Goal: Information Seeking & Learning: Check status

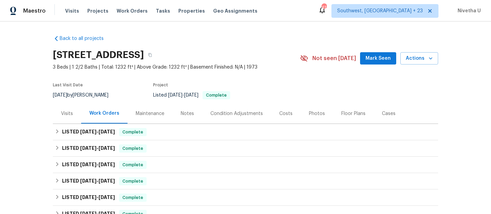
scroll to position [36, 0]
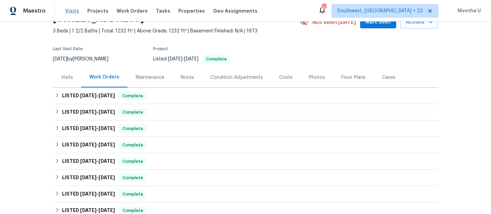
click at [69, 10] on span "Visits" at bounding box center [72, 11] width 14 height 7
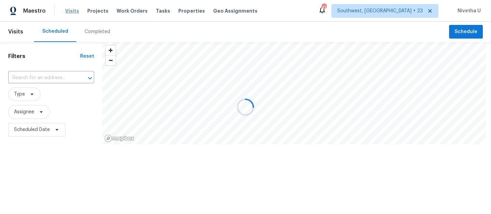
click at [69, 10] on div at bounding box center [245, 107] width 491 height 214
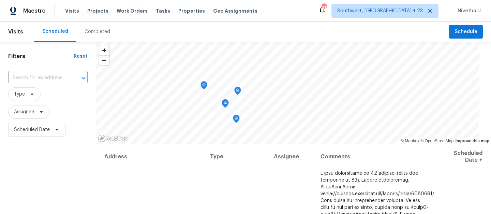
click at [92, 31] on div "Completed" at bounding box center [98, 31] width 26 height 7
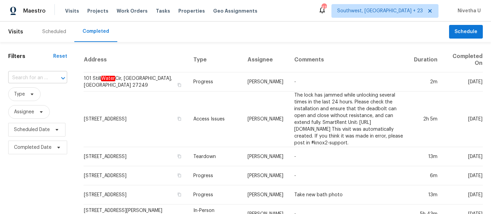
click at [44, 74] on input "text" at bounding box center [28, 78] width 40 height 11
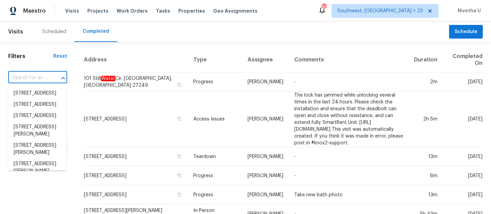
paste input "[STREET_ADDRESS]"
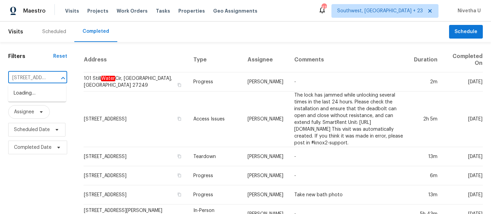
scroll to position [0, 61]
type input "[STREET_ADDRESS]"
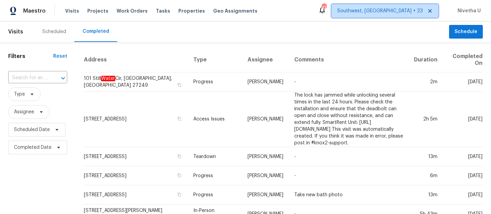
scroll to position [0, 0]
click at [402, 15] on span "Southwest, [GEOGRAPHIC_DATA] + 23" at bounding box center [385, 11] width 107 height 14
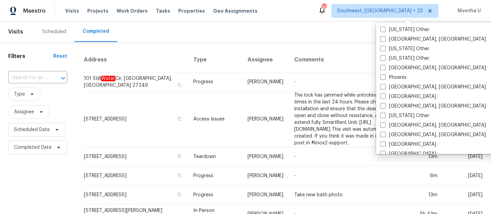
scroll to position [819, 0]
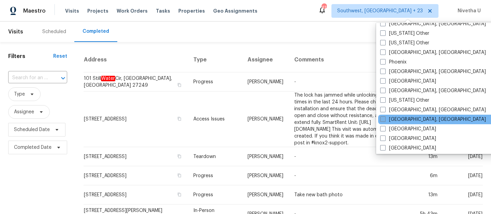
click at [401, 118] on label "[GEOGRAPHIC_DATA], [GEOGRAPHIC_DATA]" at bounding box center [434, 119] width 106 height 7
click at [385, 118] on input "[GEOGRAPHIC_DATA], [GEOGRAPHIC_DATA]" at bounding box center [383, 118] width 4 height 4
checkbox input "true"
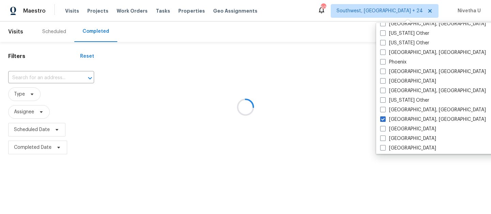
click at [57, 74] on div at bounding box center [245, 107] width 491 height 214
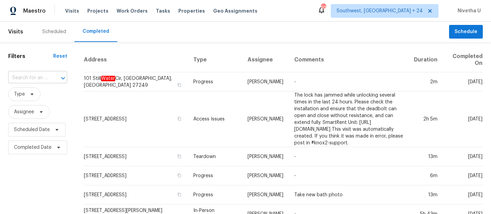
click at [33, 80] on input "text" at bounding box center [28, 78] width 40 height 11
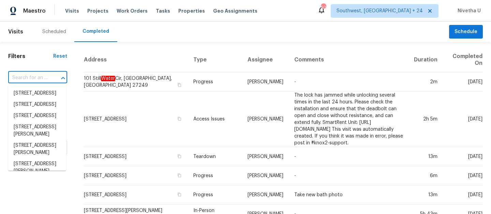
paste input "[STREET_ADDRESS]"
type input "[STREET_ADDRESS]"
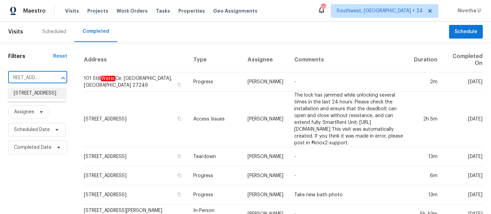
click at [46, 98] on li "[STREET_ADDRESS]" at bounding box center [37, 93] width 58 height 11
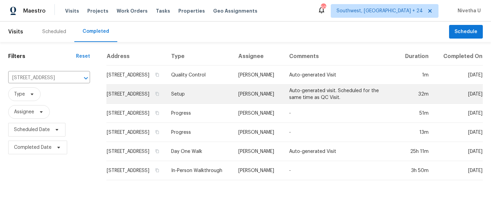
click at [196, 98] on td "Setup" at bounding box center [200, 94] width 68 height 19
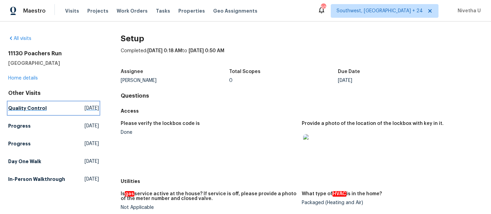
click at [42, 109] on h5 "Quality Control" at bounding box center [27, 108] width 39 height 7
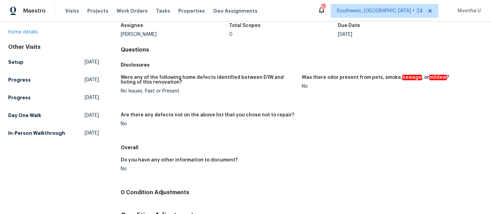
scroll to position [46, 0]
click at [42, 116] on link "Day One Walk Thu, Sep 18 2025" at bounding box center [53, 116] width 91 height 12
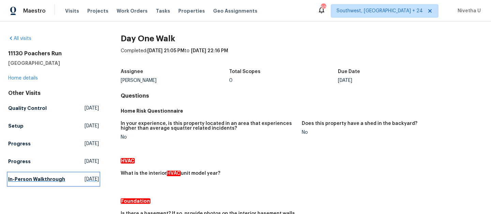
click at [17, 180] on h5 "In-Person Walkthrough" at bounding box center [36, 179] width 57 height 7
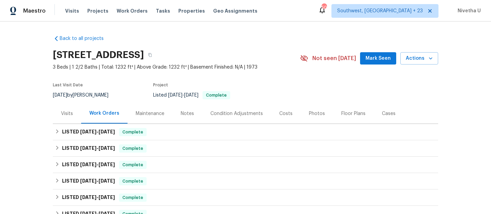
click at [121, 5] on div "Visits Projects Work Orders Tasks Properties Geo Assignments" at bounding box center [165, 11] width 201 height 14
click at [121, 12] on span "Work Orders" at bounding box center [132, 11] width 31 height 7
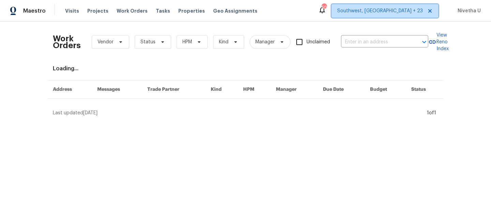
click at [402, 14] on span "Southwest, [GEOGRAPHIC_DATA] + 23" at bounding box center [381, 11] width 86 height 7
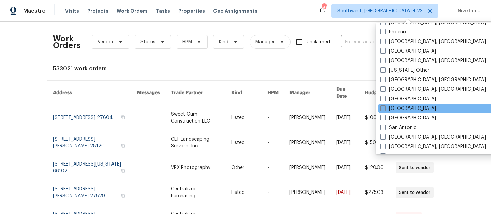
scroll to position [862, 0]
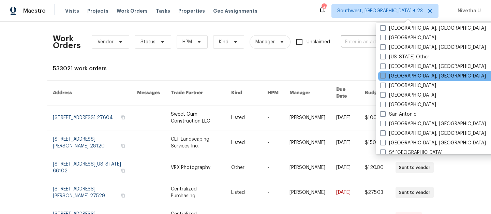
click at [400, 75] on label "[GEOGRAPHIC_DATA], [GEOGRAPHIC_DATA]" at bounding box center [434, 76] width 106 height 7
click at [385, 75] on input "[GEOGRAPHIC_DATA], [GEOGRAPHIC_DATA]" at bounding box center [383, 75] width 4 height 4
checkbox input "true"
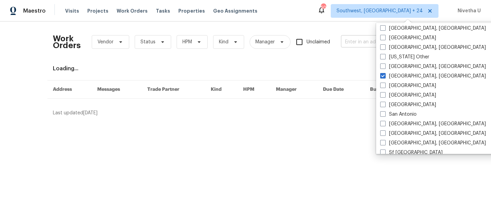
click at [356, 43] on input "text" at bounding box center [375, 42] width 68 height 11
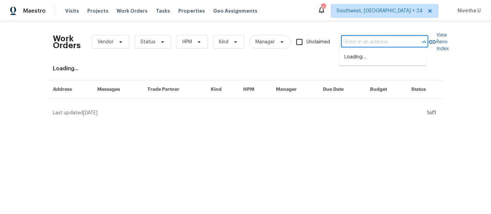
paste input "[STREET_ADDRESS]"
type input "[STREET_ADDRESS]"
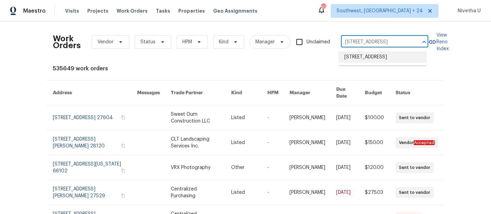
click at [356, 59] on li "[STREET_ADDRESS]" at bounding box center [382, 57] width 87 height 11
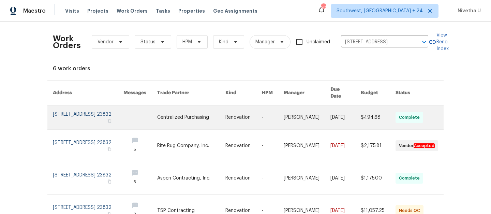
click at [69, 113] on link at bounding box center [88, 117] width 71 height 24
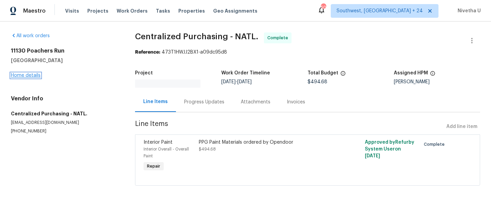
click at [28, 76] on link "Home details" at bounding box center [26, 75] width 30 height 5
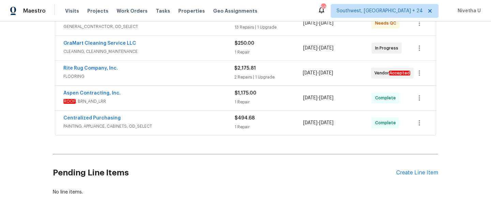
scroll to position [200, 0]
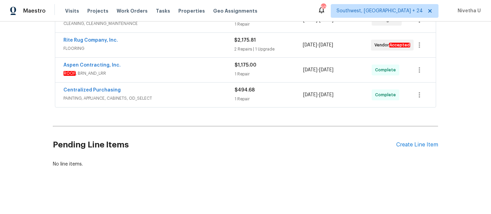
click at [190, 95] on span "PAINTING, APPLIANCE, CABINETS, OD_SELECT" at bounding box center [148, 98] width 171 height 7
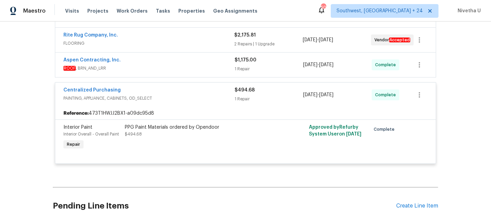
click at [185, 84] on div "Centralized Purchasing PAINTING, APPLIANCE, CABINETS, OD_SELECT $494.68 1 Repai…" at bounding box center [245, 95] width 381 height 25
click at [188, 97] on span "PAINTING, APPLIANCE, CABINETS, OD_SELECT" at bounding box center [148, 98] width 171 height 7
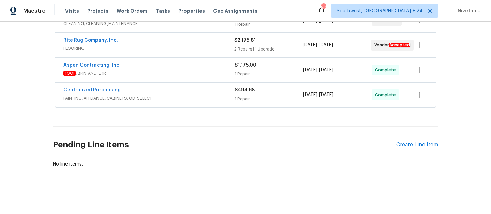
click at [182, 71] on span "ROOF , BRN_AND_LRR" at bounding box center [148, 73] width 171 height 7
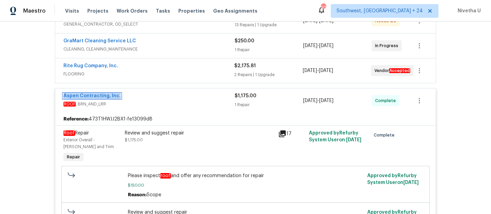
scroll to position [168, 0]
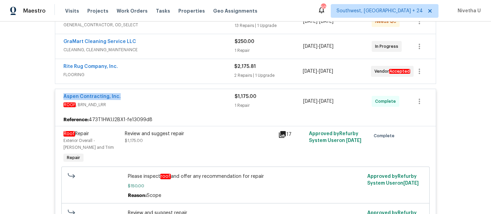
click at [166, 96] on div "Aspen Contracting, Inc." at bounding box center [148, 97] width 171 height 8
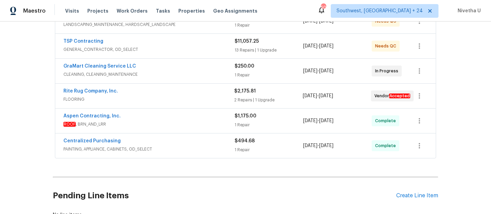
scroll to position [138, 0]
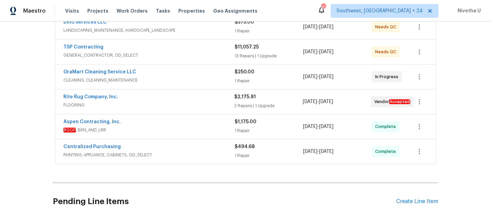
click at [164, 106] on span "FLOORING" at bounding box center [148, 105] width 171 height 7
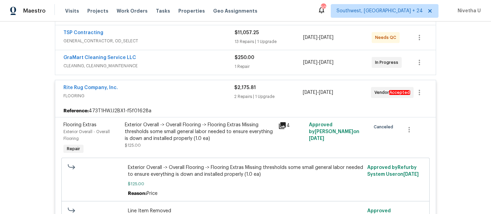
scroll to position [119, 0]
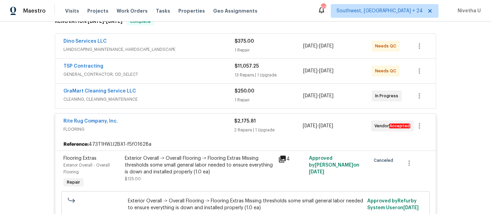
click at [165, 125] on div "Rite Rug Company, Inc." at bounding box center [148, 122] width 171 height 8
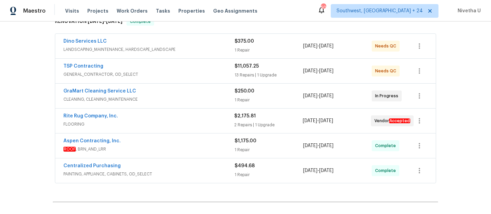
click at [171, 100] on span "CLEANING, CLEANING_MAINTENANCE" at bounding box center [148, 99] width 171 height 7
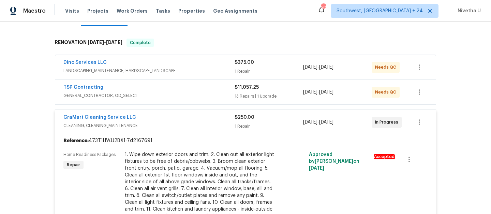
scroll to position [97, 0]
click at [177, 121] on div "GraMart Cleaning Service LLC" at bounding box center [148, 118] width 171 height 8
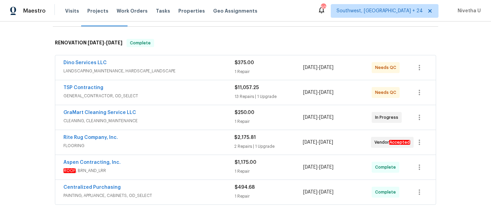
click at [175, 96] on span "GENERAL_CONTRACTOR, OD_SELECT" at bounding box center [148, 95] width 171 height 7
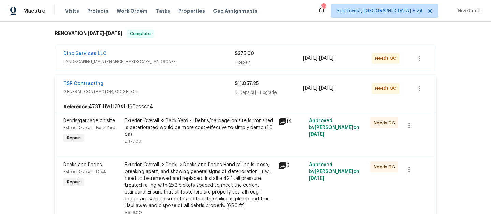
scroll to position [104, 0]
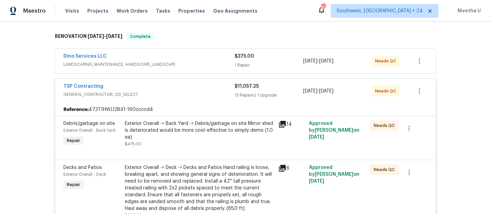
click at [166, 89] on div "TSP Contracting" at bounding box center [148, 87] width 171 height 8
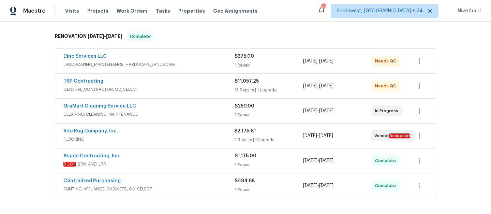
click at [195, 57] on div "Dino Services LLC" at bounding box center [148, 57] width 171 height 8
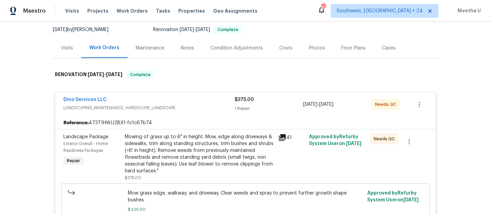
scroll to position [65, 0]
click at [193, 110] on span "LANDSCAPING_MAINTENANCE, HARDSCAPE_LANDSCAPE" at bounding box center [148, 108] width 171 height 7
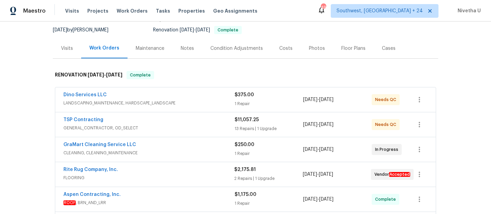
click at [125, 16] on div "Visits Projects Work Orders Tasks Properties Geo Assignments" at bounding box center [165, 11] width 201 height 14
click at [125, 13] on span "Work Orders" at bounding box center [132, 11] width 31 height 7
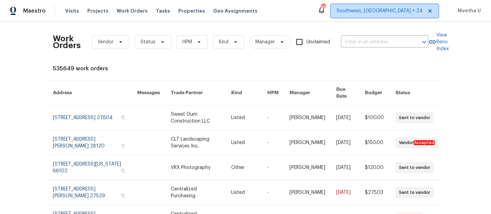
click at [401, 13] on span "Southwest, [GEOGRAPHIC_DATA] + 24" at bounding box center [380, 11] width 86 height 7
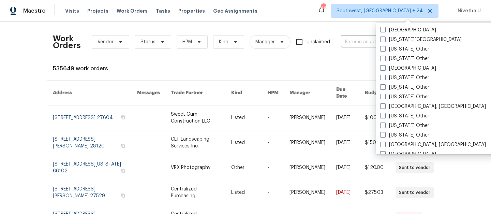
scroll to position [438, 0]
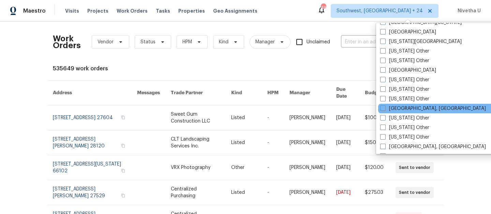
click at [396, 104] on div "[GEOGRAPHIC_DATA], [GEOGRAPHIC_DATA]" at bounding box center [448, 109] width 138 height 10
click at [393, 108] on label "[GEOGRAPHIC_DATA], [GEOGRAPHIC_DATA]" at bounding box center [434, 108] width 106 height 7
click at [385, 108] on input "[GEOGRAPHIC_DATA], [GEOGRAPHIC_DATA]" at bounding box center [383, 107] width 4 height 4
checkbox input "true"
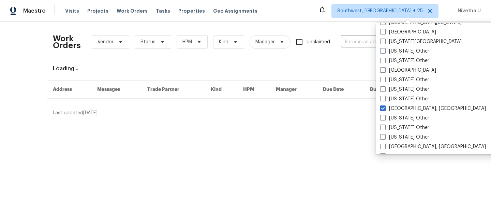
click at [350, 32] on div "Work Orders Vendor Status HPM Kind Manager Unclaimed ​" at bounding box center [241, 42] width 376 height 30
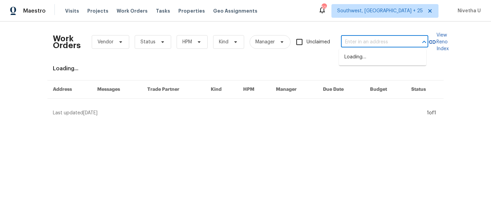
click at [350, 40] on input "text" at bounding box center [375, 42] width 68 height 11
paste input "[STREET_ADDRESS][PERSON_NAME]"
type input "[STREET_ADDRESS][PERSON_NAME]"
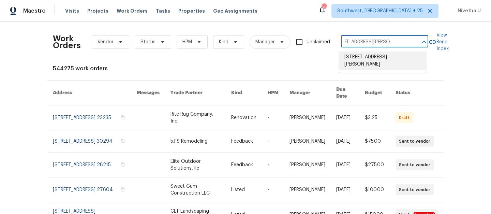
click at [357, 54] on li "[STREET_ADDRESS][PERSON_NAME]" at bounding box center [382, 61] width 87 height 18
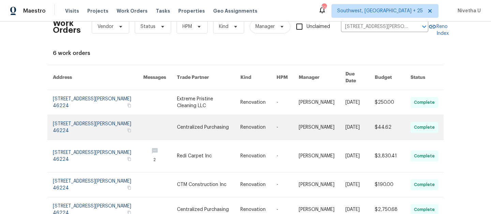
scroll to position [15, 0]
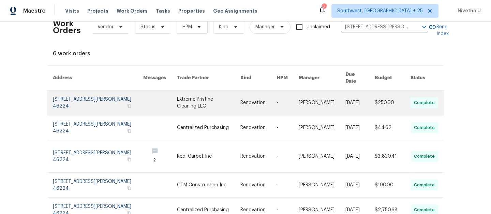
click at [61, 99] on link at bounding box center [98, 102] width 90 height 25
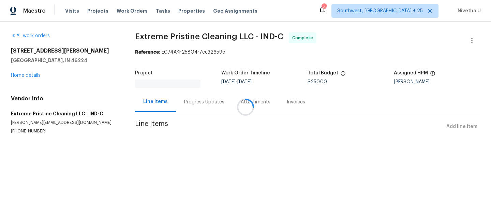
click at [25, 77] on div at bounding box center [245, 107] width 491 height 214
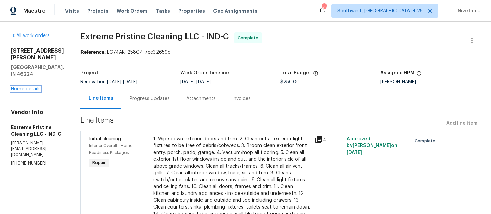
click at [25, 87] on link "Home details" at bounding box center [26, 89] width 30 height 5
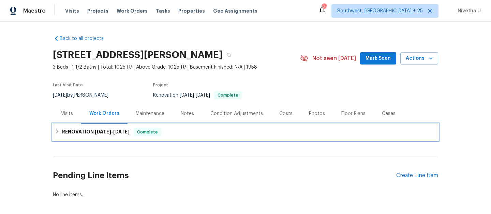
click at [175, 137] on div "RENOVATION [DATE] - [DATE] Complete" at bounding box center [246, 132] width 386 height 16
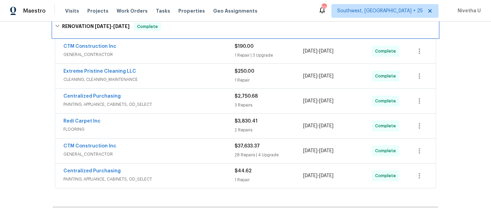
scroll to position [117, 0]
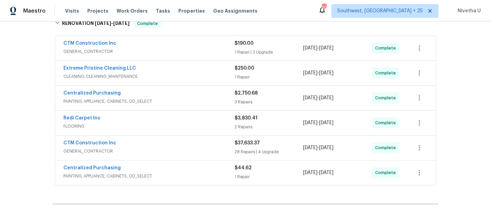
click at [133, 5] on div "Visits Projects Work Orders Tasks Properties Geo Assignments" at bounding box center [165, 11] width 201 height 14
click at [133, 9] on span "Work Orders" at bounding box center [132, 11] width 31 height 7
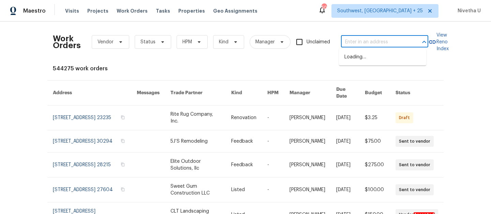
click at [349, 45] on input "text" at bounding box center [375, 42] width 68 height 11
paste input "[STREET_ADDRESS][PERSON_NAME]"
type input "[STREET_ADDRESS][PERSON_NAME]"
click at [397, 8] on span "Southwest, [GEOGRAPHIC_DATA] + 25" at bounding box center [381, 11] width 86 height 7
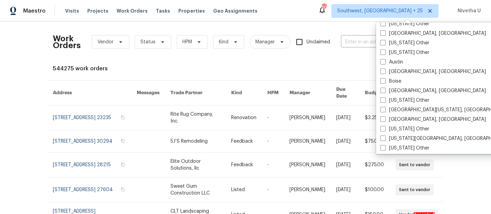
scroll to position [390, 0]
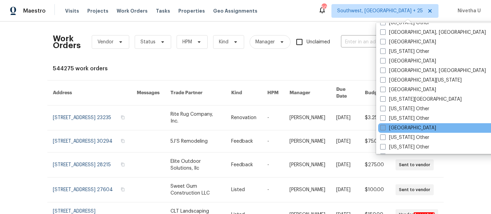
click at [403, 127] on label "[GEOGRAPHIC_DATA]" at bounding box center [409, 128] width 56 height 7
click at [385, 127] on input "[GEOGRAPHIC_DATA]" at bounding box center [383, 127] width 4 height 4
checkbox input "true"
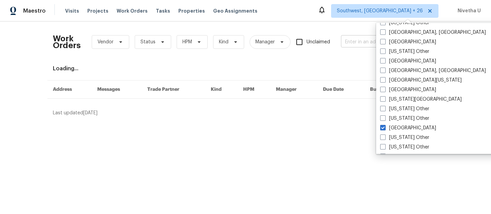
click at [344, 43] on input "text" at bounding box center [375, 42] width 68 height 11
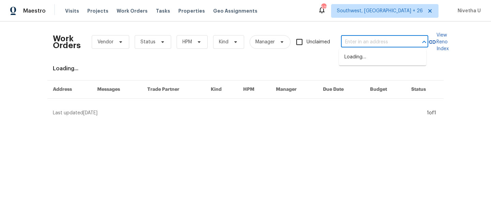
paste input "[STREET_ADDRESS][PERSON_NAME]"
type input "[STREET_ADDRESS][PERSON_NAME]"
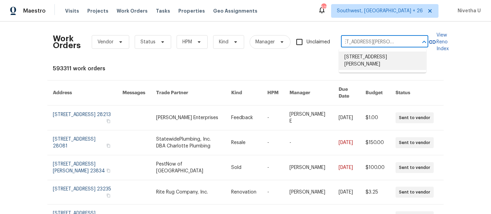
click at [377, 58] on li "[STREET_ADDRESS][PERSON_NAME]" at bounding box center [382, 61] width 87 height 18
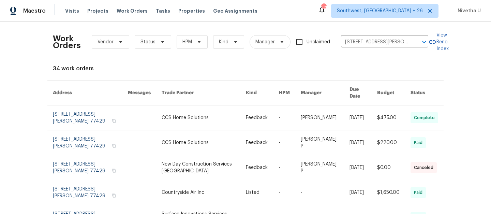
click at [67, 111] on link at bounding box center [90, 117] width 75 height 25
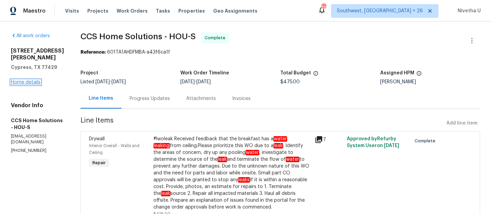
click at [29, 84] on link "Home details" at bounding box center [26, 82] width 30 height 5
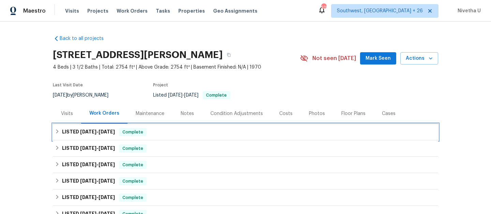
click at [172, 133] on div "LISTED [DATE] - [DATE] Complete" at bounding box center [246, 132] width 382 height 8
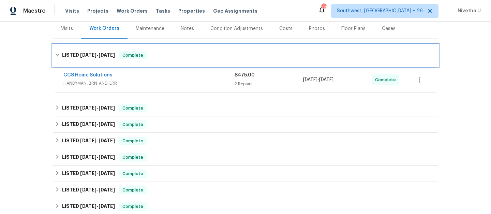
scroll to position [86, 0]
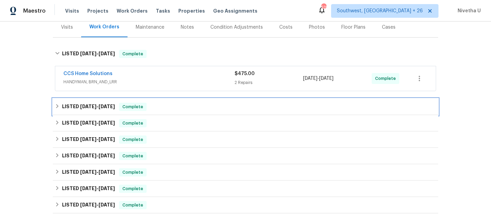
click at [165, 105] on div "LISTED [DATE] - [DATE] Complete" at bounding box center [246, 107] width 382 height 8
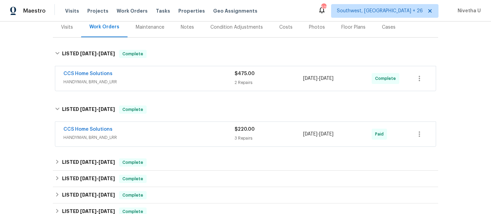
click at [152, 138] on span "HANDYMAN, BRN_AND_LRR" at bounding box center [148, 137] width 171 height 7
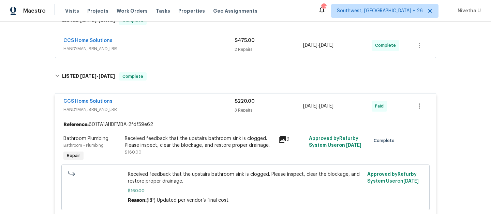
scroll to position [116, 0]
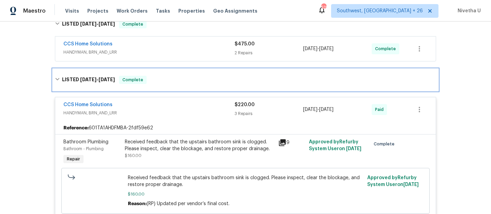
click at [156, 83] on div "LISTED [DATE] - [DATE] Complete" at bounding box center [246, 80] width 382 height 8
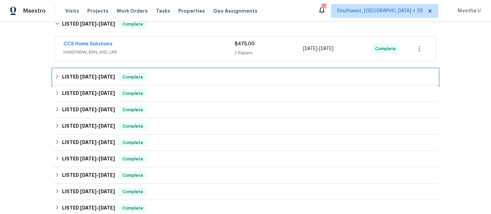
scroll to position [55, 0]
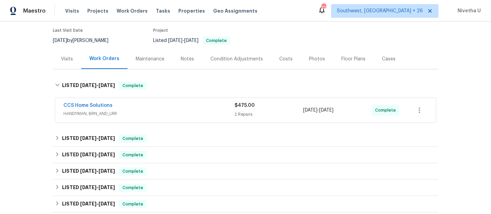
click at [158, 114] on span "HANDYMAN, BRN_AND_LRR" at bounding box center [148, 113] width 171 height 7
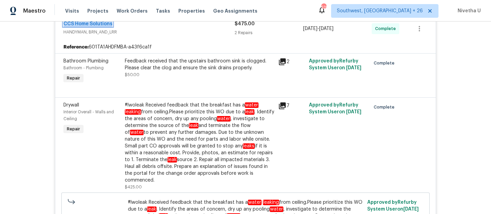
scroll to position [144, 0]
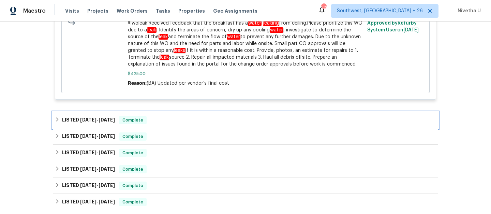
click at [159, 116] on div "LISTED [DATE] - [DATE] Complete" at bounding box center [246, 120] width 382 height 8
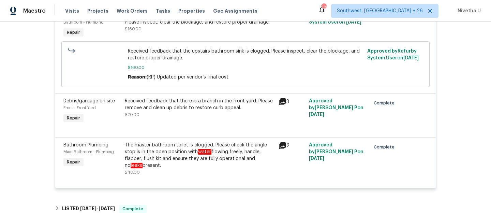
scroll to position [569, 0]
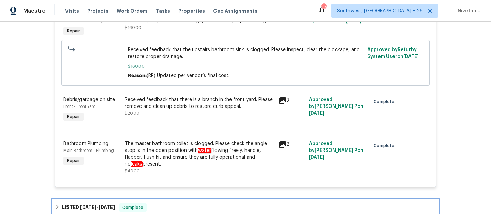
click at [153, 199] on div "LISTED [DATE] - [DATE] Complete" at bounding box center [246, 207] width 386 height 16
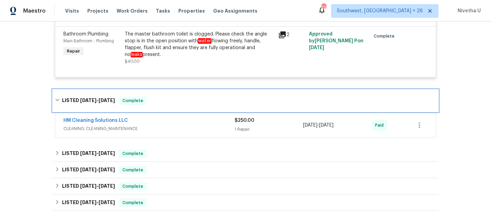
scroll to position [685, 0]
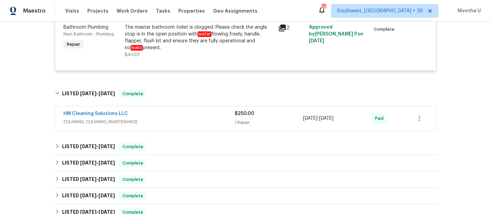
click at [145, 122] on div "HM Cleaning Solutions LLC CLEANING, CLEANING_MAINTENANCE $250.00 1 Repair [DATE…" at bounding box center [245, 118] width 381 height 25
click at [148, 118] on span "CLEANING, CLEANING_MAINTENANCE" at bounding box center [148, 121] width 171 height 7
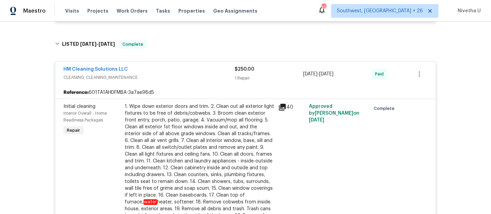
scroll to position [735, 0]
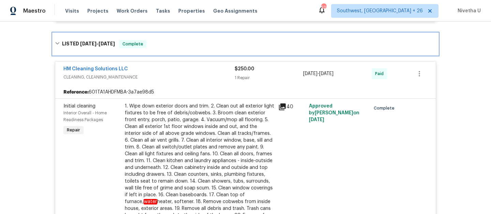
click at [148, 41] on div "LISTED [DATE] - [DATE] Complete" at bounding box center [246, 44] width 382 height 8
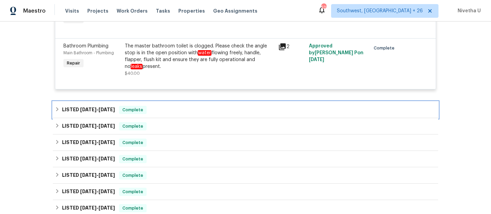
scroll to position [666, 0]
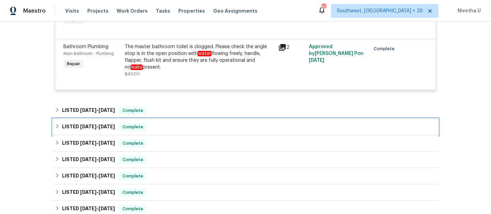
click at [153, 125] on div "LISTED [DATE] - [DATE] Complete" at bounding box center [246, 127] width 382 height 8
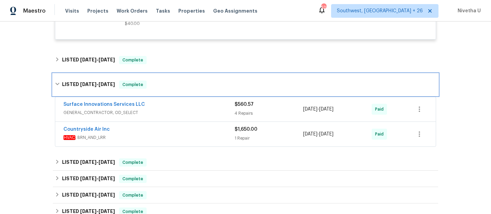
scroll to position [717, 0]
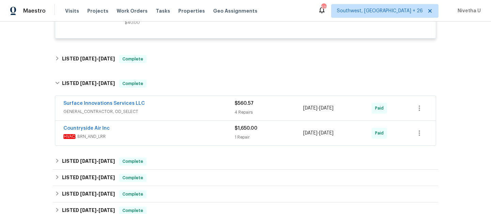
click at [153, 125] on div "Countryside Air Inc" at bounding box center [148, 129] width 171 height 8
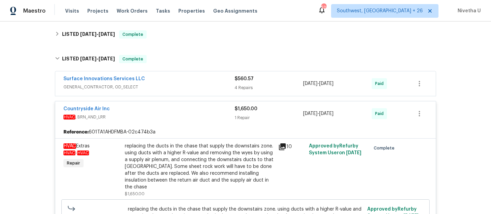
scroll to position [735, 0]
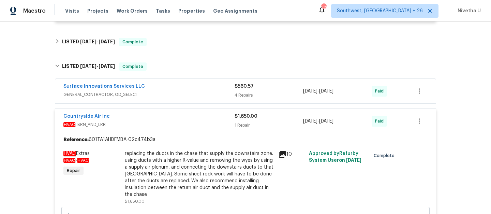
click at [154, 121] on span "HVAC , BRN_AND_LRR" at bounding box center [148, 124] width 171 height 7
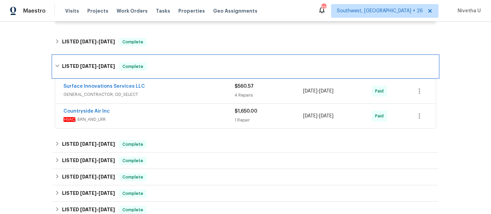
drag, startPoint x: 153, startPoint y: 59, endPoint x: 153, endPoint y: 90, distance: 31.1
click at [153, 62] on div "LISTED [DATE] - [DATE] Complete" at bounding box center [246, 66] width 382 height 8
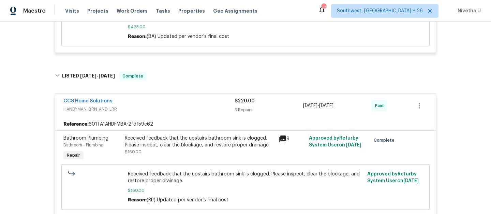
scroll to position [442, 0]
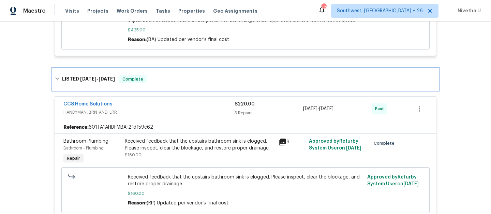
click at [158, 75] on div "LISTED [DATE] - [DATE] Complete" at bounding box center [246, 79] width 382 height 8
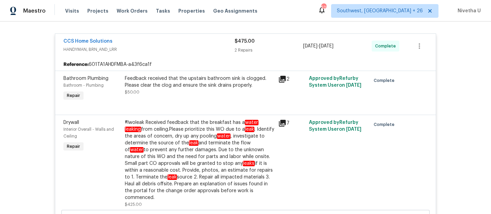
scroll to position [124, 0]
click at [188, 47] on span "HANDYMAN, BRN_AND_LRR" at bounding box center [148, 49] width 171 height 7
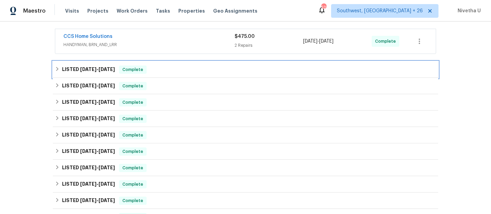
click at [182, 73] on div "LISTED [DATE] - [DATE] Complete" at bounding box center [246, 70] width 382 height 8
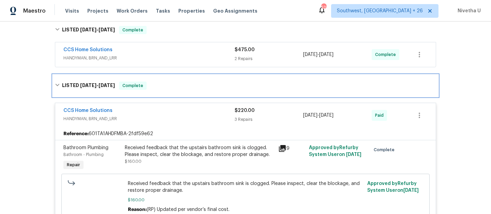
scroll to position [110, 0]
click at [183, 91] on div "LISTED [DATE] - [DATE] Complete" at bounding box center [246, 86] width 386 height 22
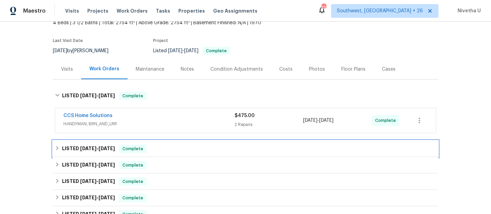
scroll to position [44, 0]
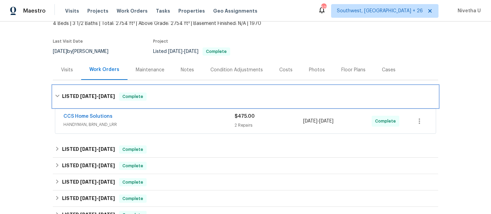
click at [183, 91] on div "LISTED [DATE] - [DATE] Complete" at bounding box center [246, 97] width 386 height 22
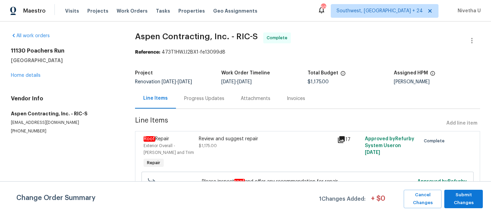
click at [205, 93] on div "Progress Updates" at bounding box center [204, 98] width 57 height 20
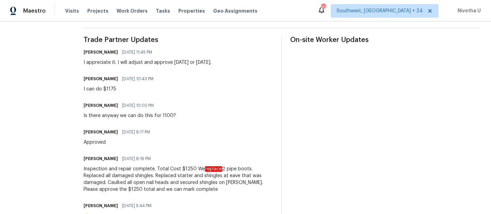
scroll to position [190, 0]
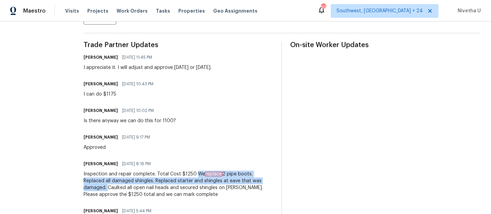
drag, startPoint x: 196, startPoint y: 175, endPoint x: 108, endPoint y: 186, distance: 88.4
click at [108, 186] on div "Inspection and repair complete. Total Cost $1250 We replace 2 pipe boots. Repla…" at bounding box center [179, 184] width 190 height 27
copy div "We replace 2 pipe boots. Replaced all damaged shingles. Replaced starter and sh…"
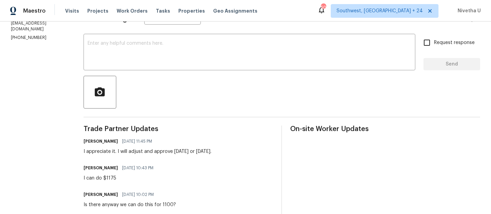
scroll to position [105, 0]
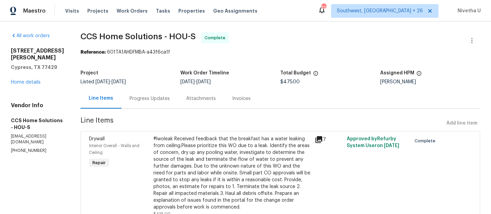
click at [169, 109] on div "Line Items Progress Updates Attachments Invoices" at bounding box center [281, 98] width 400 height 20
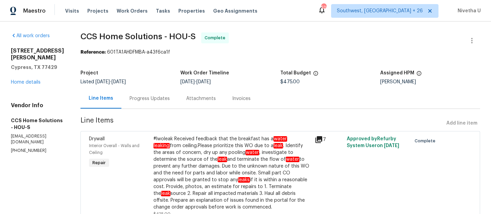
click at [160, 98] on div "Progress Updates" at bounding box center [150, 98] width 40 height 7
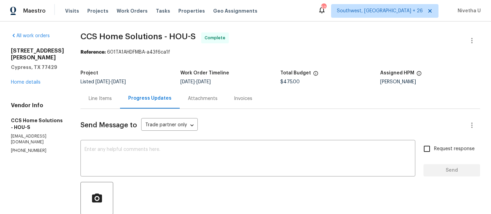
click at [238, 95] on div "Invoices" at bounding box center [243, 98] width 35 height 20
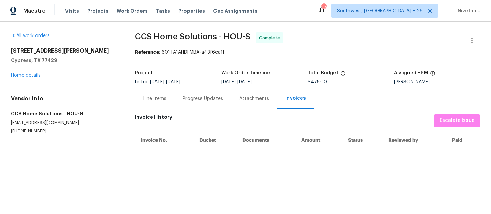
click at [249, 106] on div "Attachments" at bounding box center [254, 98] width 46 height 20
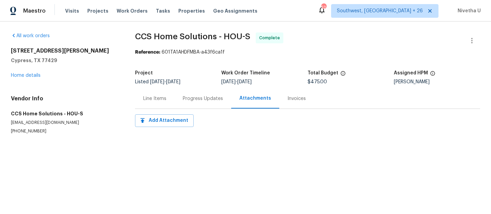
click at [198, 103] on div "Progress Updates" at bounding box center [203, 98] width 57 height 20
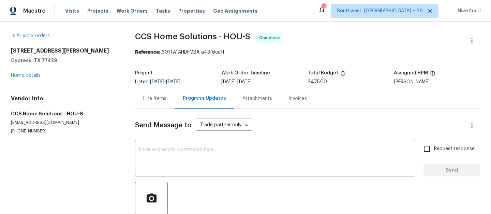
click at [158, 101] on div "Line Items" at bounding box center [154, 98] width 23 height 7
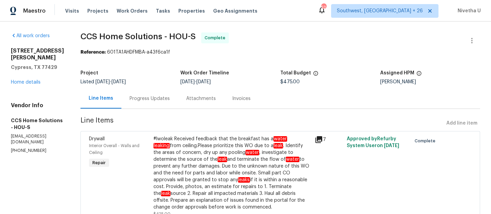
scroll to position [46, 0]
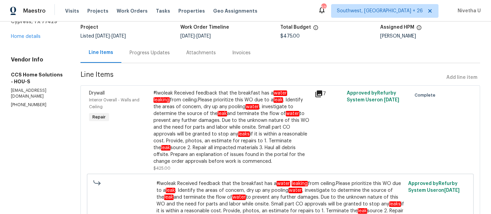
click at [190, 146] on div "#lwoleak Received feedback that the breakfast has a water leaking from ceiling.…" at bounding box center [232, 127] width 157 height 75
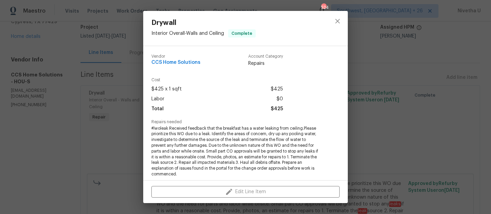
scroll to position [123, 0]
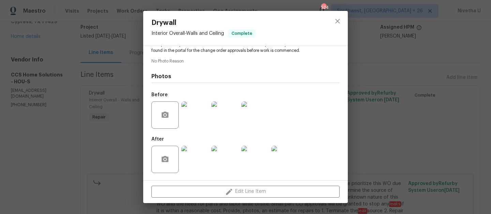
click at [192, 120] on img at bounding box center [195, 114] width 27 height 27
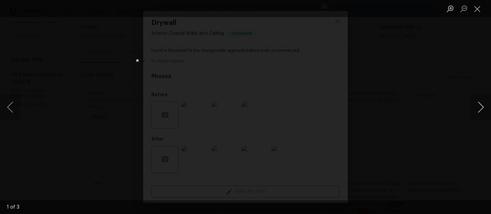
click at [483, 114] on button "Next image" at bounding box center [481, 107] width 20 height 27
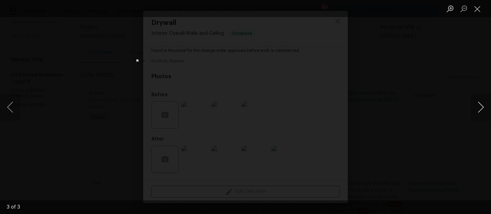
click at [483, 114] on button "Next image" at bounding box center [481, 107] width 20 height 27
click at [478, 13] on button "Close lightbox" at bounding box center [478, 9] width 14 height 12
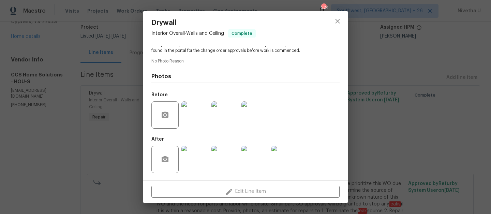
click at [196, 170] on img at bounding box center [195, 159] width 27 height 27
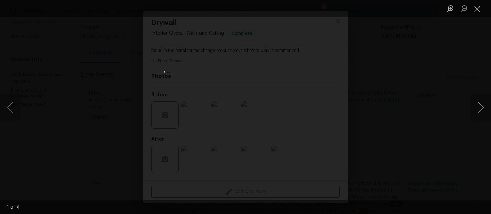
click at [481, 115] on button "Next image" at bounding box center [481, 107] width 20 height 27
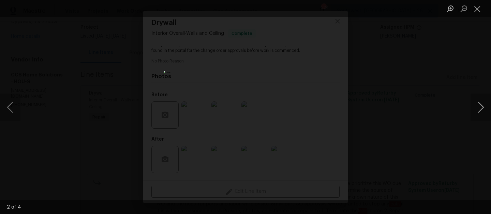
click at [481, 115] on button "Next image" at bounding box center [481, 107] width 20 height 27
click at [481, 10] on button "Close lightbox" at bounding box center [478, 9] width 14 height 12
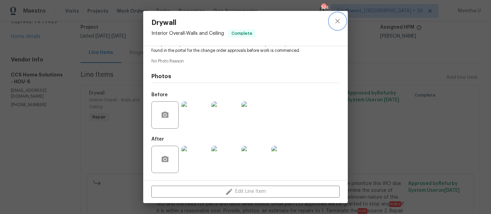
click at [333, 24] on button "close" at bounding box center [338, 21] width 16 height 16
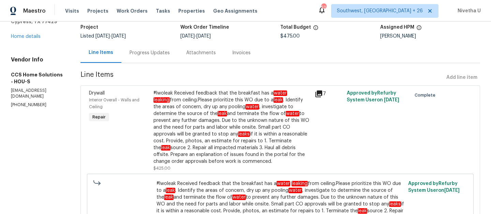
click at [154, 55] on div "Progress Updates" at bounding box center [150, 52] width 40 height 7
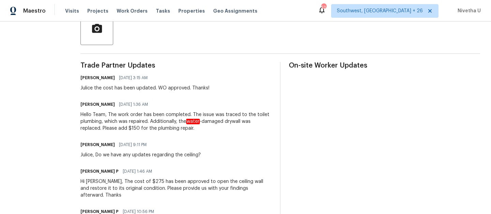
scroll to position [159, 0]
